Goal: Task Accomplishment & Management: Use online tool/utility

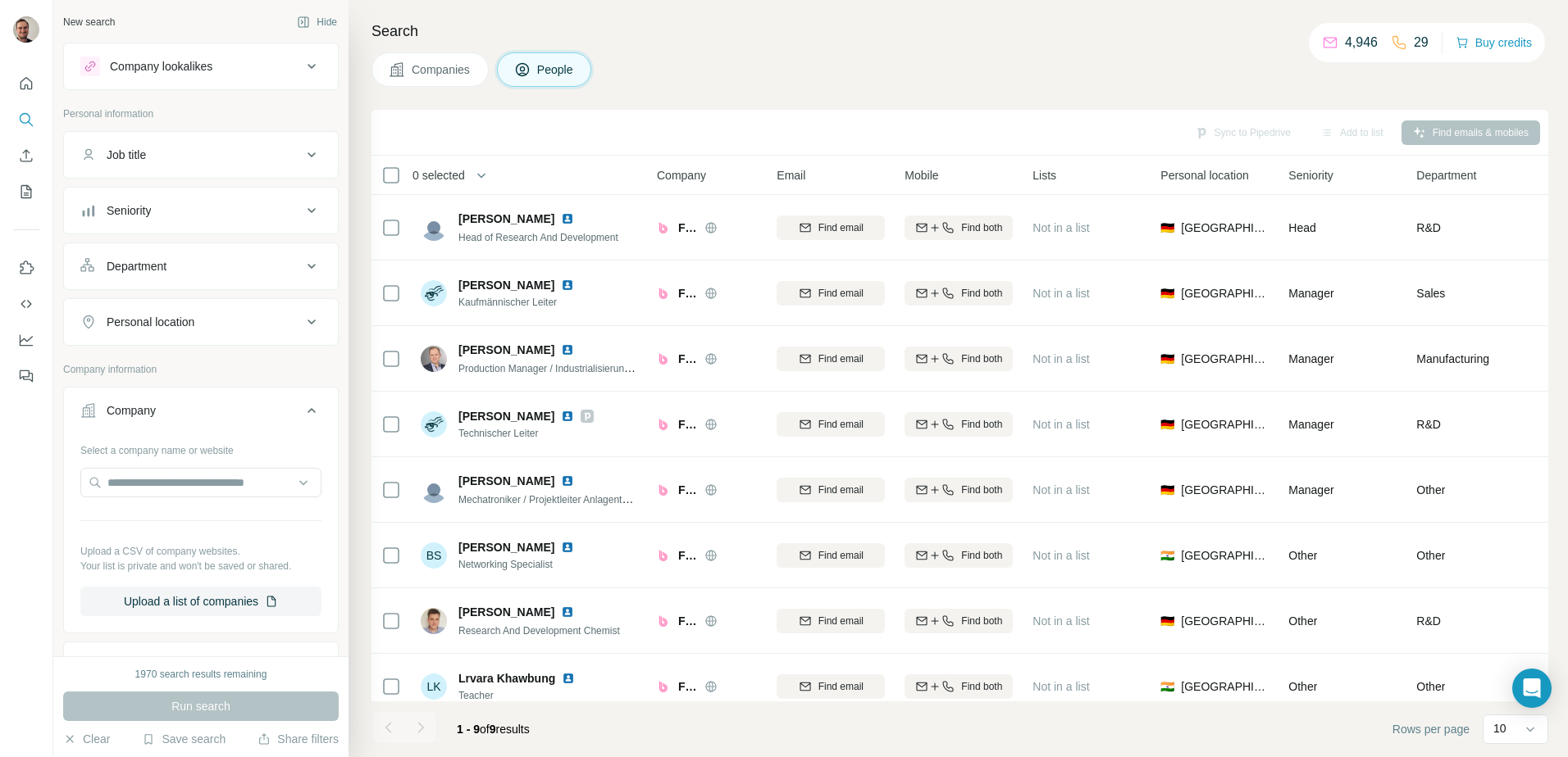
scroll to position [158, 0]
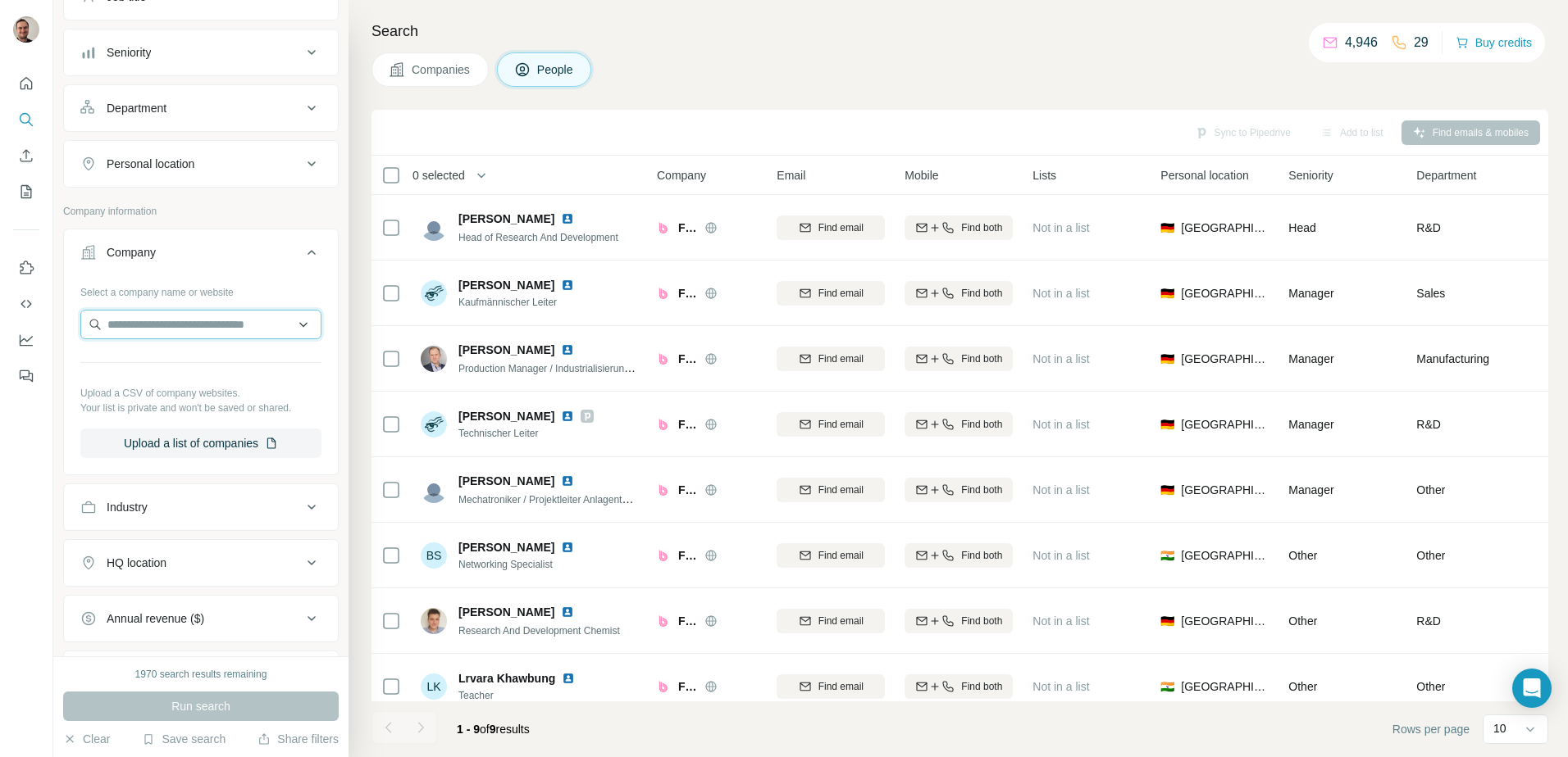
click at [169, 319] on input "text" at bounding box center [201, 324] width 241 height 30
click at [122, 321] on input "**********" at bounding box center [201, 324] width 241 height 30
type input "**********"
click at [205, 359] on p "Saltwater Environmental Engineering" at bounding box center [209, 369] width 171 height 33
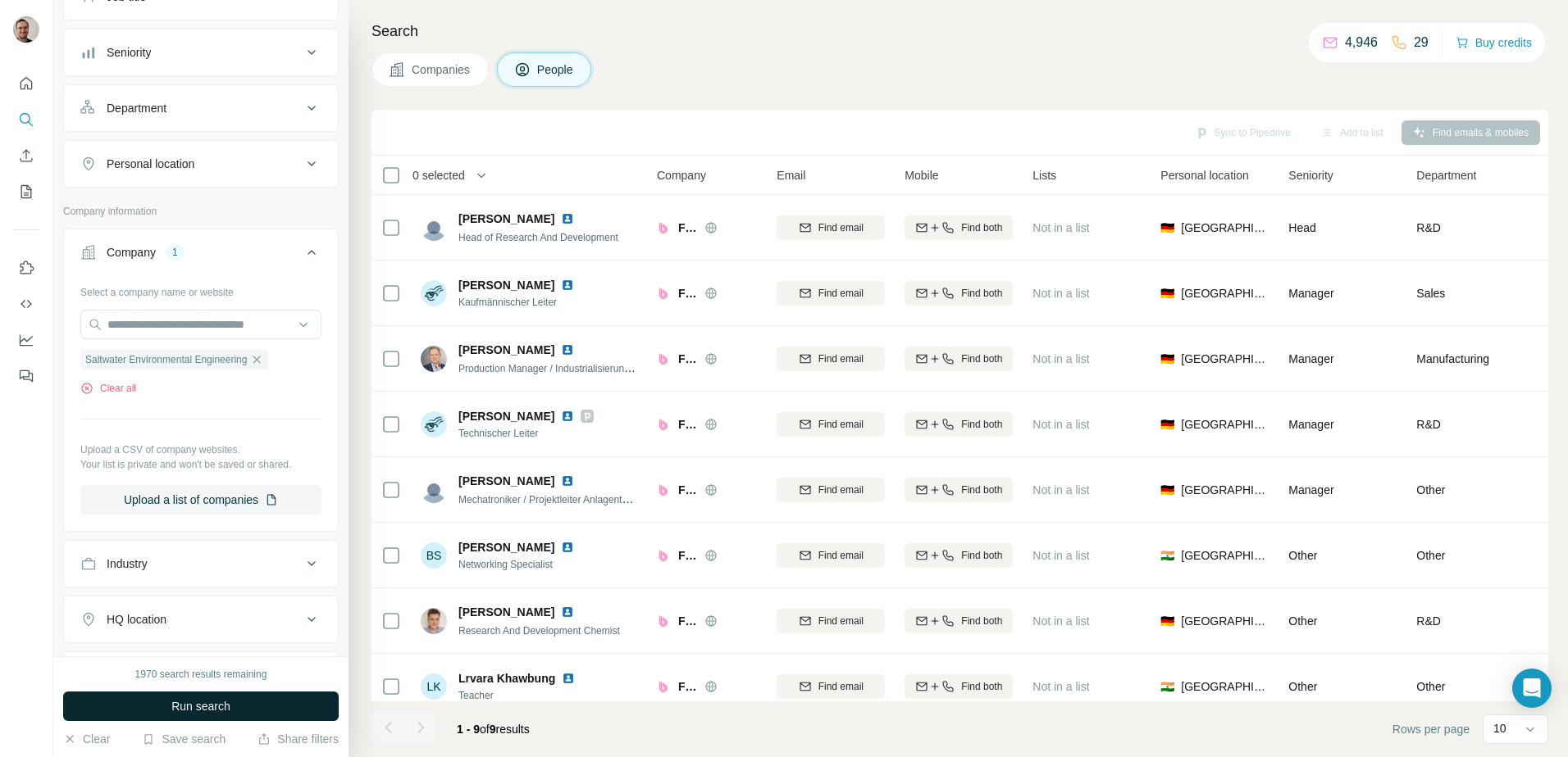
click at [199, 711] on span "Run search" at bounding box center [201, 706] width 59 height 16
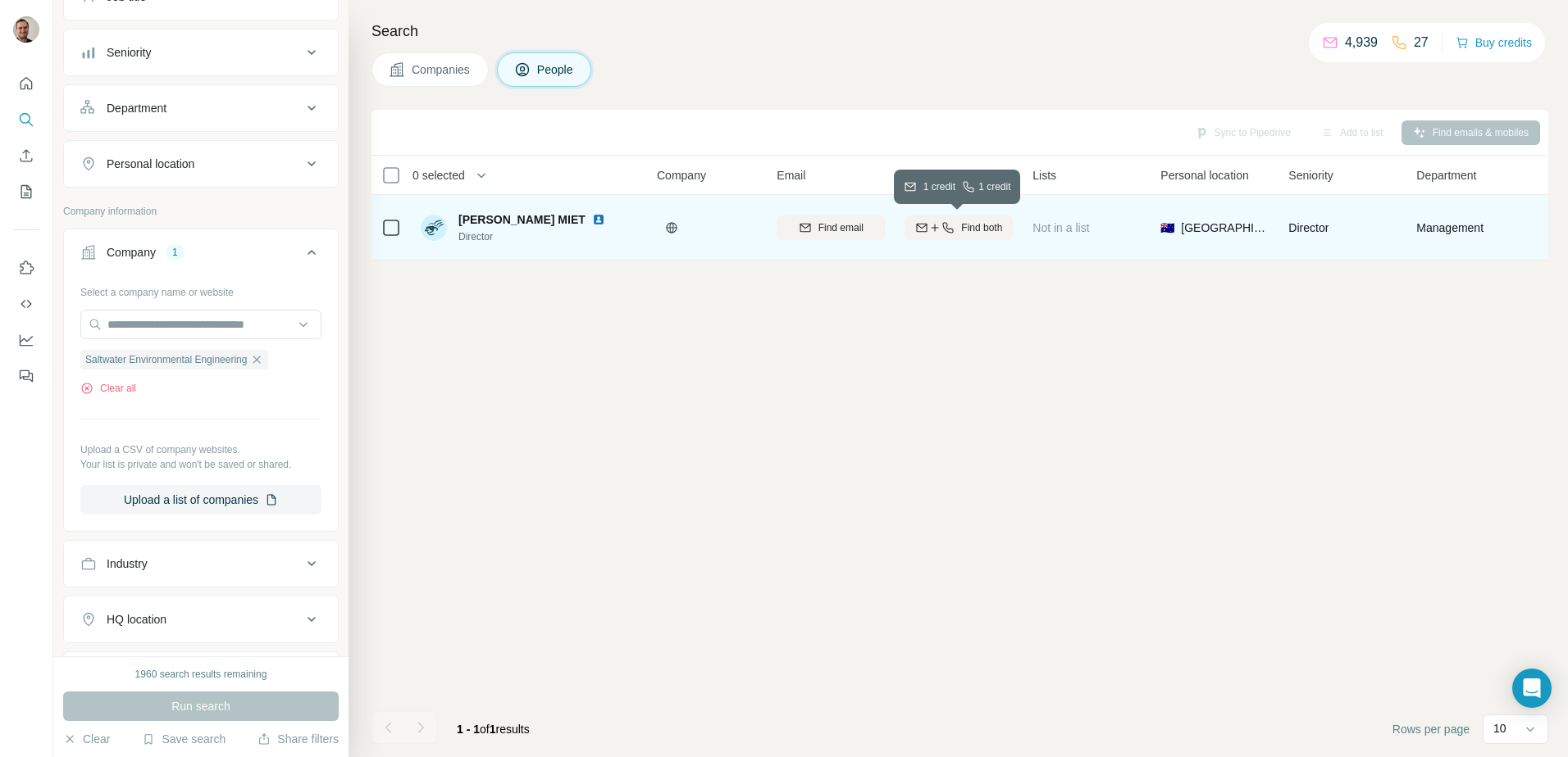
click at [996, 222] on span "Find both" at bounding box center [981, 228] width 41 height 14
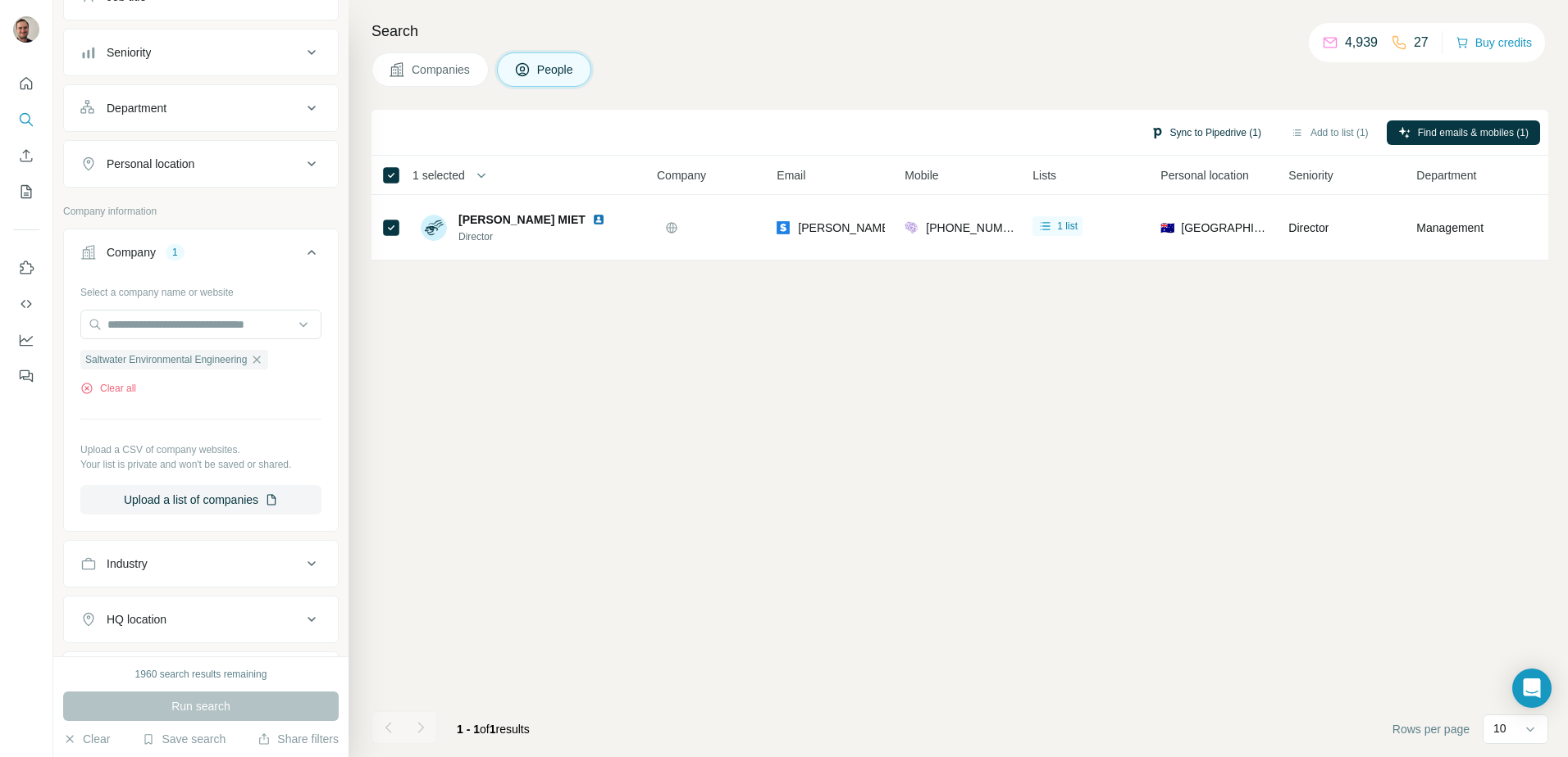
click at [1201, 134] on button "Sync to Pipedrive (1)" at bounding box center [1205, 132] width 134 height 24
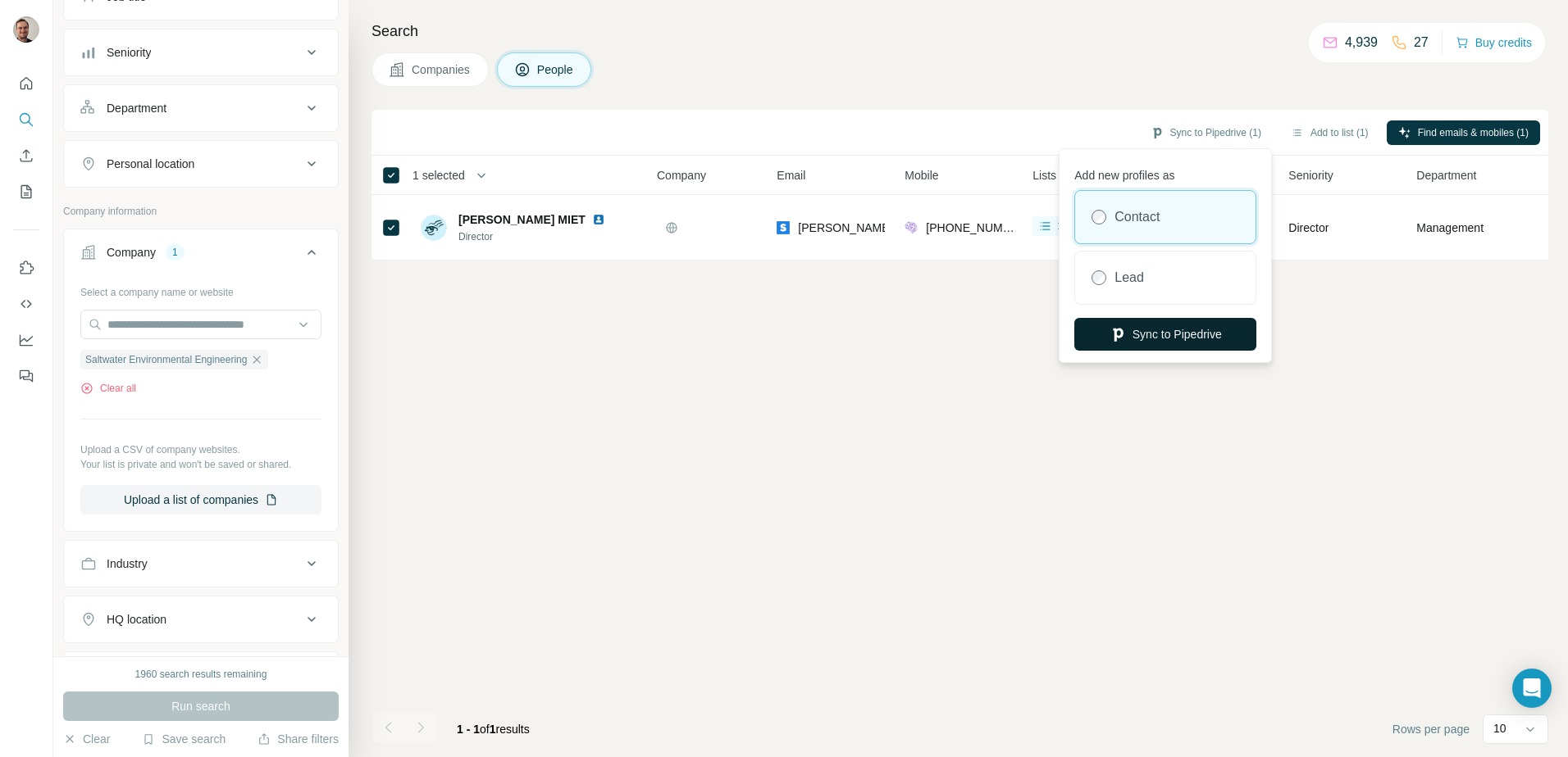
click at [1176, 337] on button "Sync to Pipedrive" at bounding box center [1165, 335] width 182 height 33
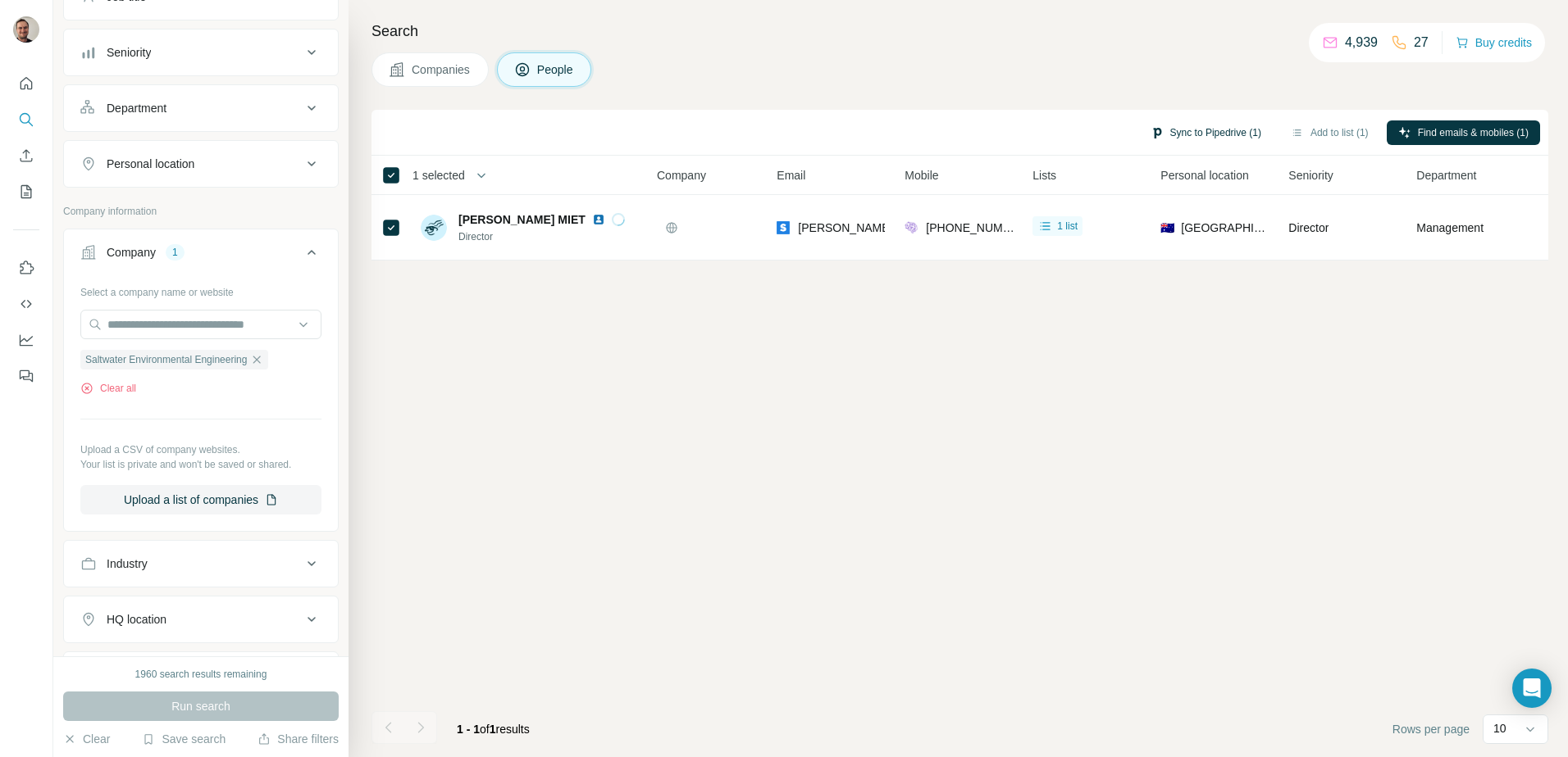
click at [1212, 131] on button "Sync to Pipedrive (1)" at bounding box center [1205, 132] width 134 height 24
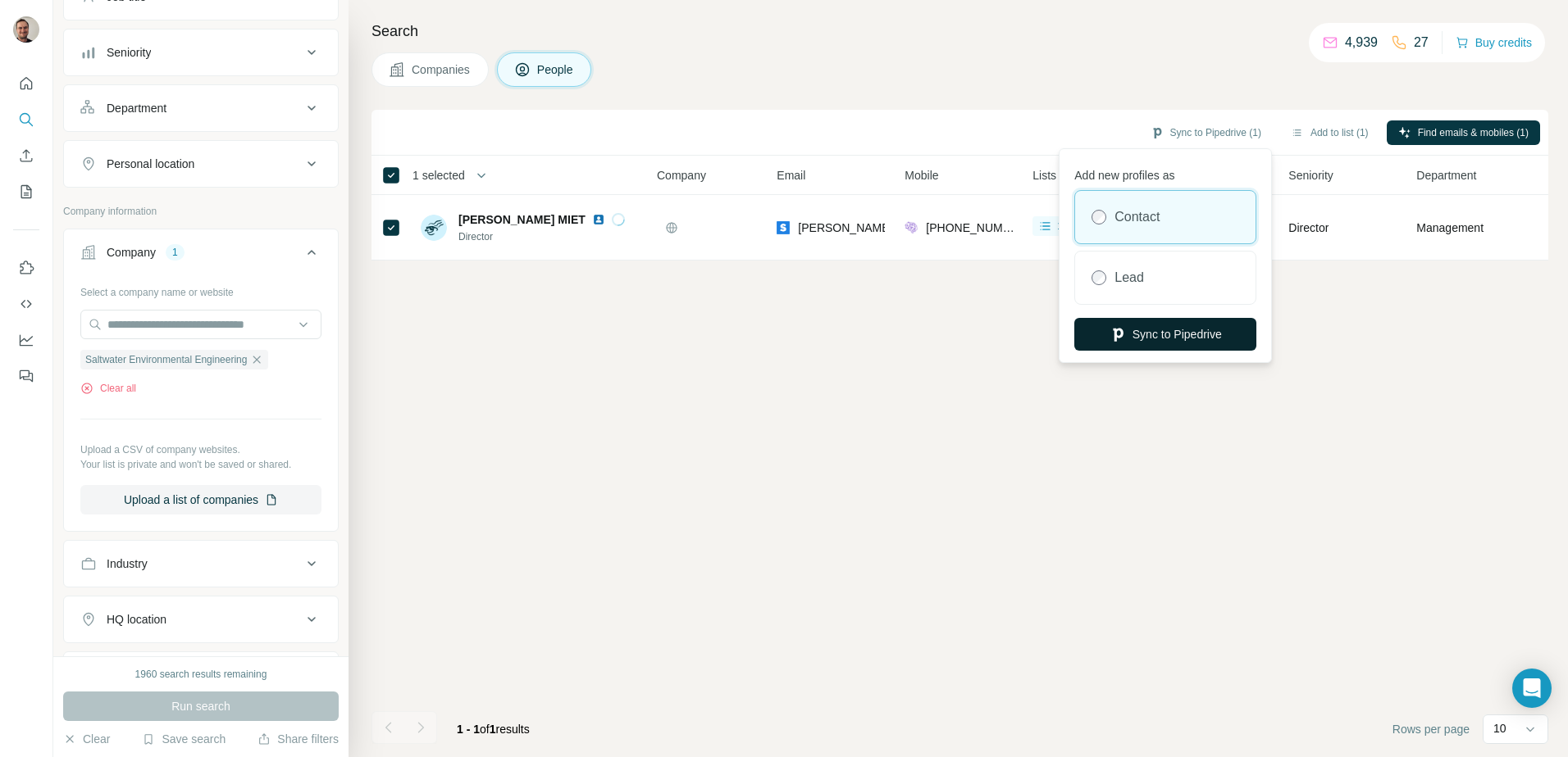
click at [1139, 336] on button "Sync to Pipedrive" at bounding box center [1165, 335] width 182 height 33
